Goal: Navigation & Orientation: Understand site structure

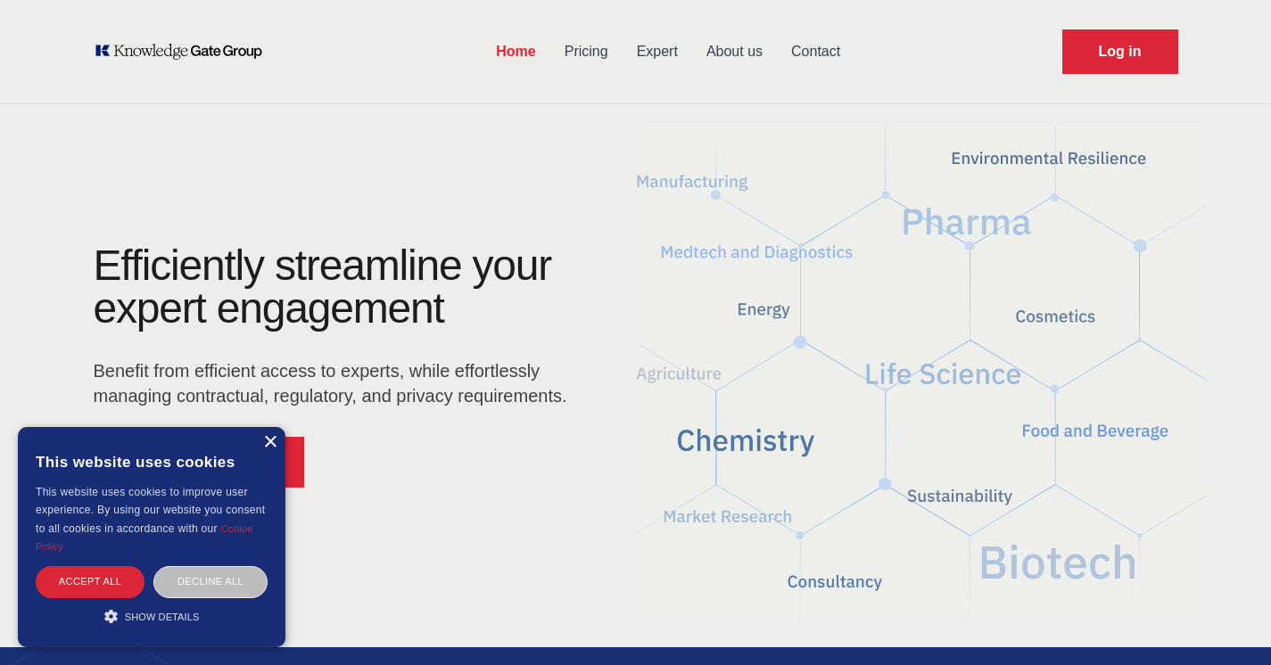
click at [271, 447] on div "×" at bounding box center [269, 442] width 13 height 13
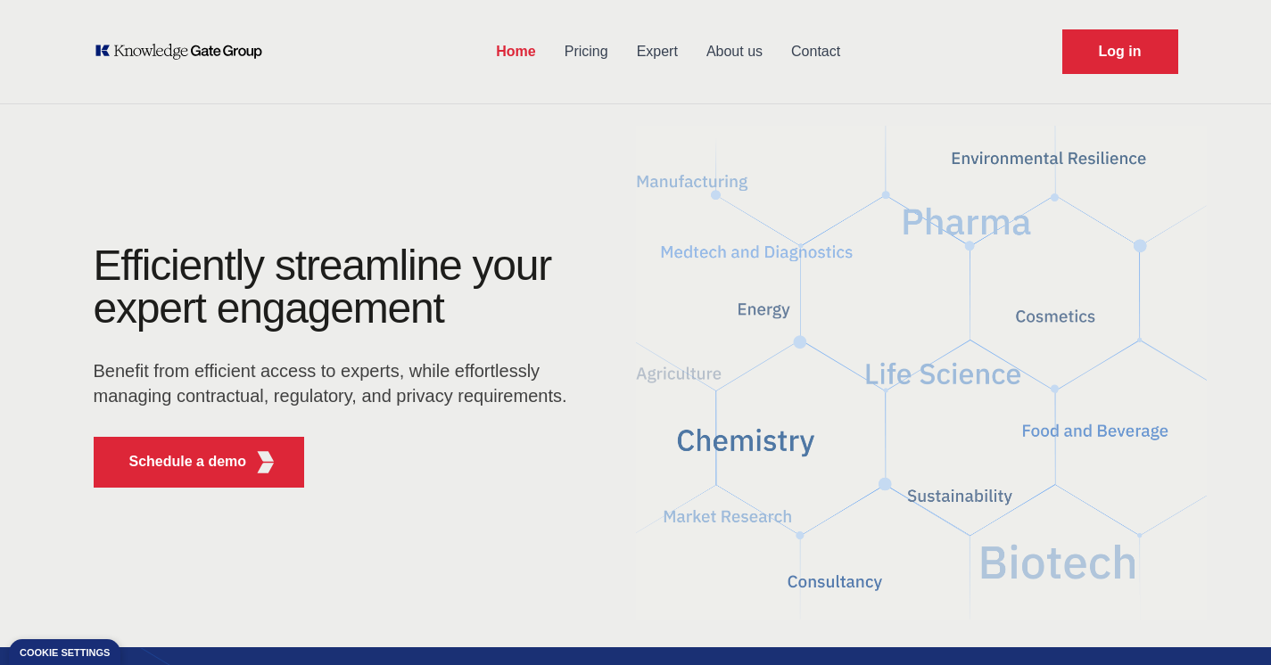
click at [734, 54] on link "About us" at bounding box center [734, 52] width 85 height 46
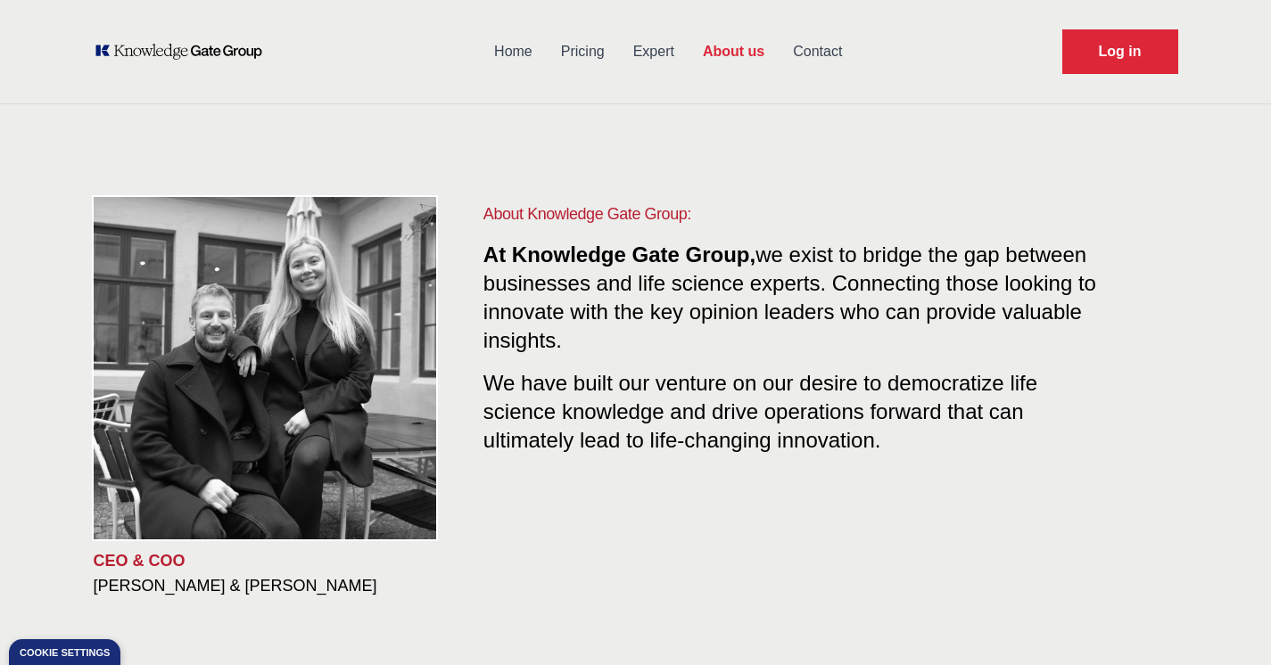
click at [572, 53] on link "Pricing" at bounding box center [583, 52] width 72 height 46
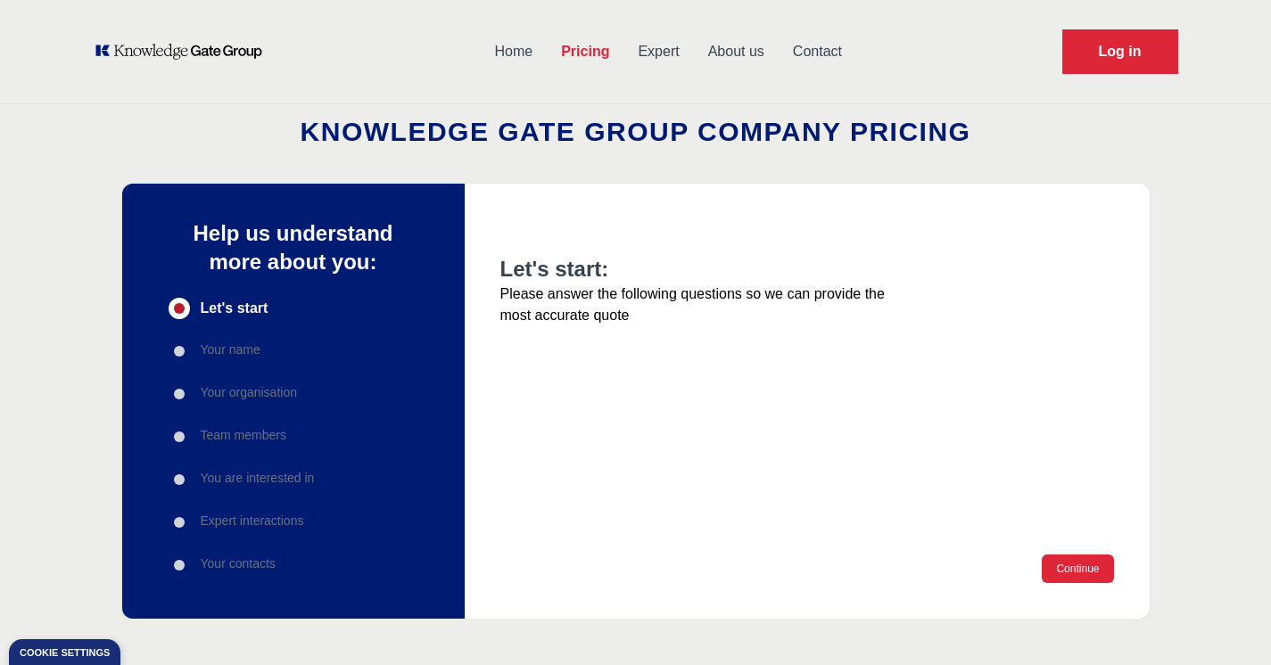
click at [670, 48] on link "Expert" at bounding box center [658, 52] width 70 height 46
